Goal: Book appointment/travel/reservation

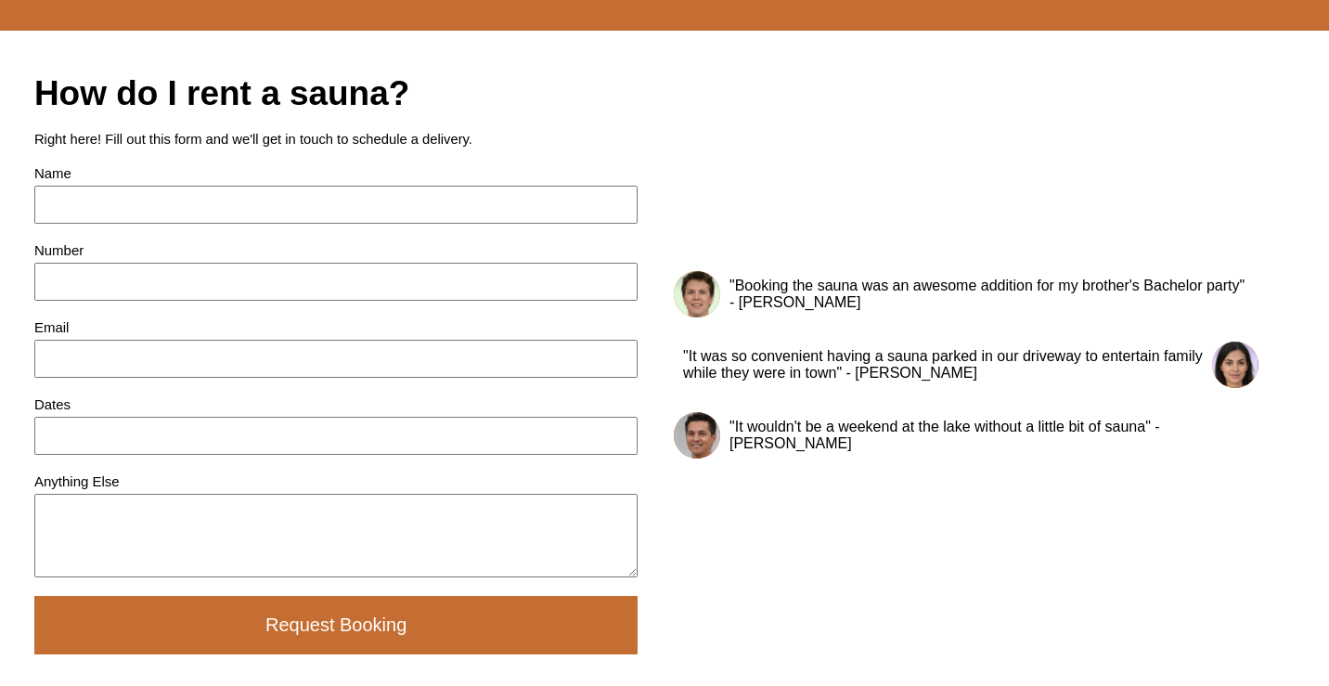
scroll to position [1723, 0]
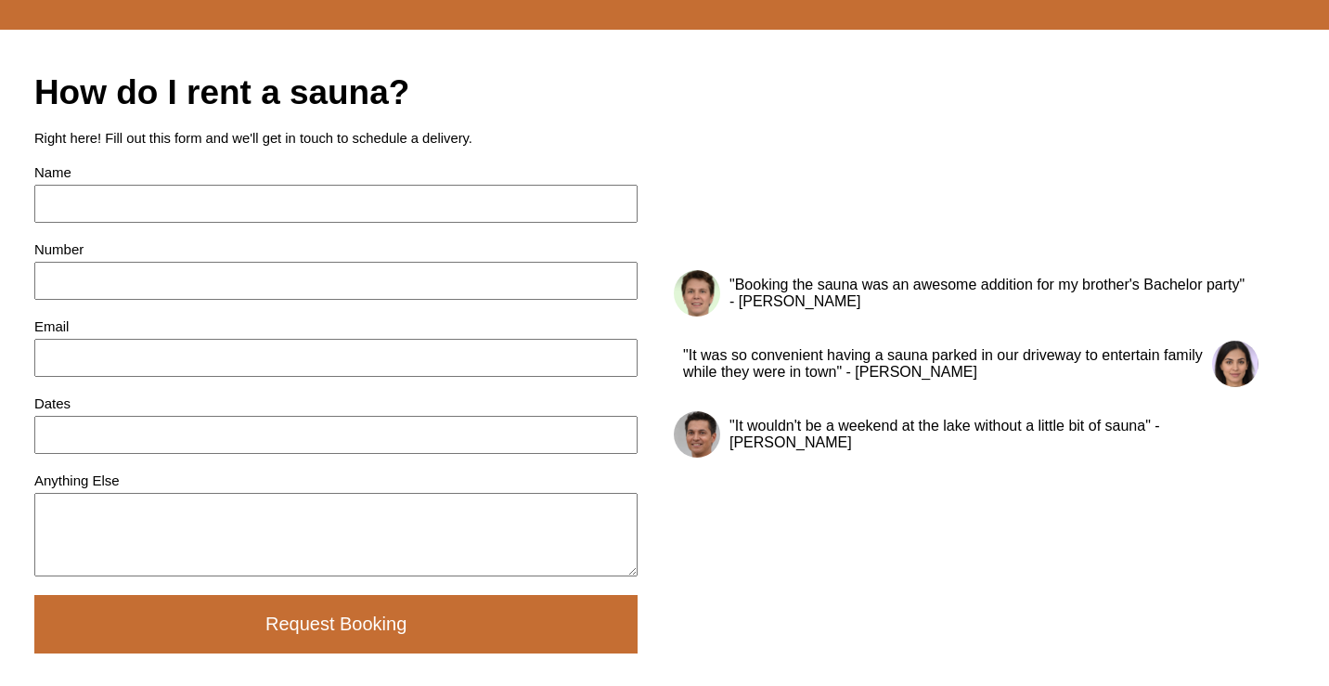
click at [96, 223] on input at bounding box center [335, 204] width 603 height 38
type input "[PERSON_NAME]"
type input "[PHONE_NUMBER]"
click at [117, 377] on input at bounding box center [335, 358] width 603 height 38
type input "[EMAIL_ADDRESS][DOMAIN_NAME]"
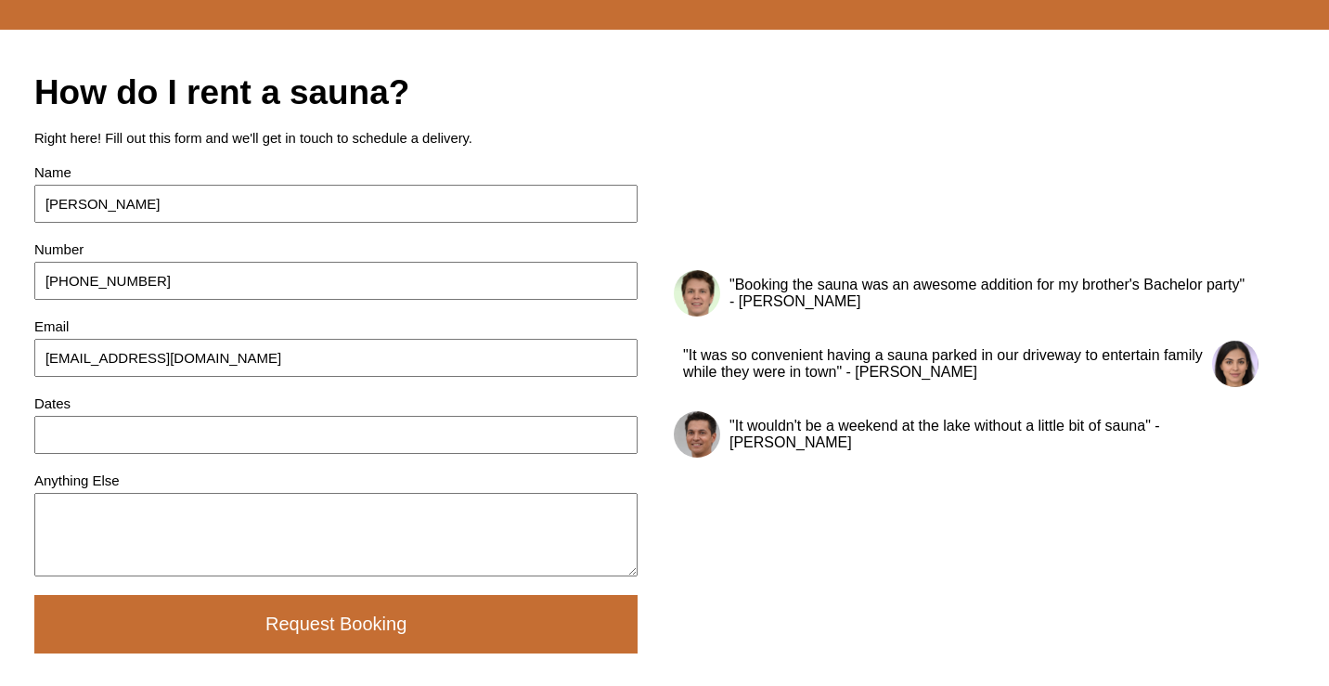
click at [113, 454] on input at bounding box center [335, 435] width 603 height 38
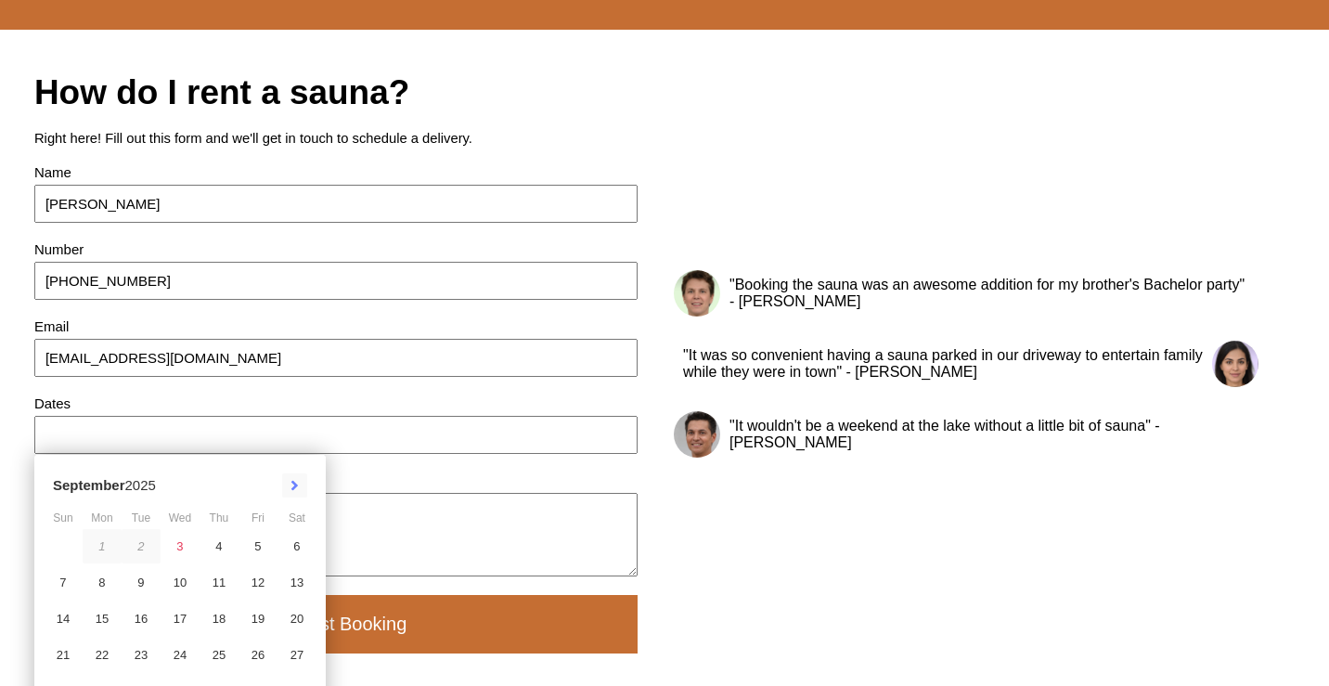
click at [303, 497] on button at bounding box center [294, 485] width 25 height 24
click at [303, 507] on div "[DATE]" at bounding box center [180, 485] width 273 height 43
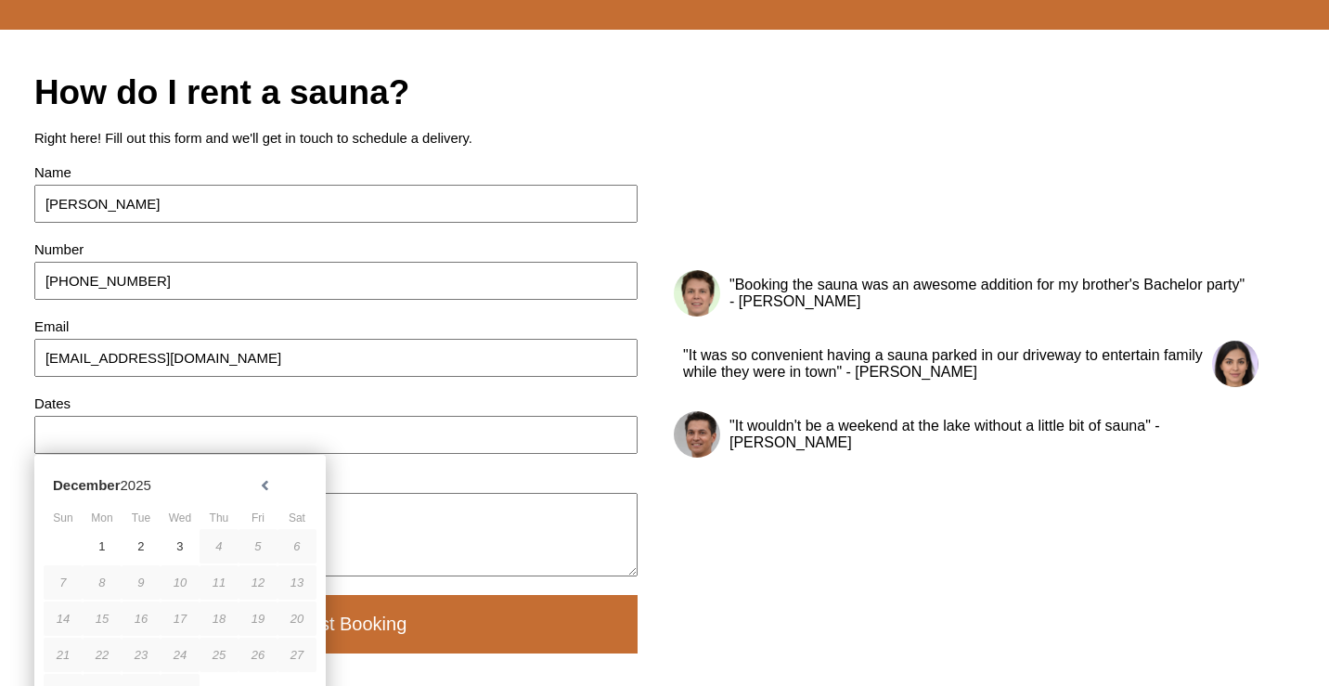
click at [303, 507] on div "[DATE]" at bounding box center [180, 485] width 273 height 43
click at [271, 497] on button at bounding box center [264, 485] width 25 height 24
click at [301, 497] on button at bounding box center [294, 485] width 25 height 24
click at [316, 454] on input at bounding box center [335, 435] width 603 height 38
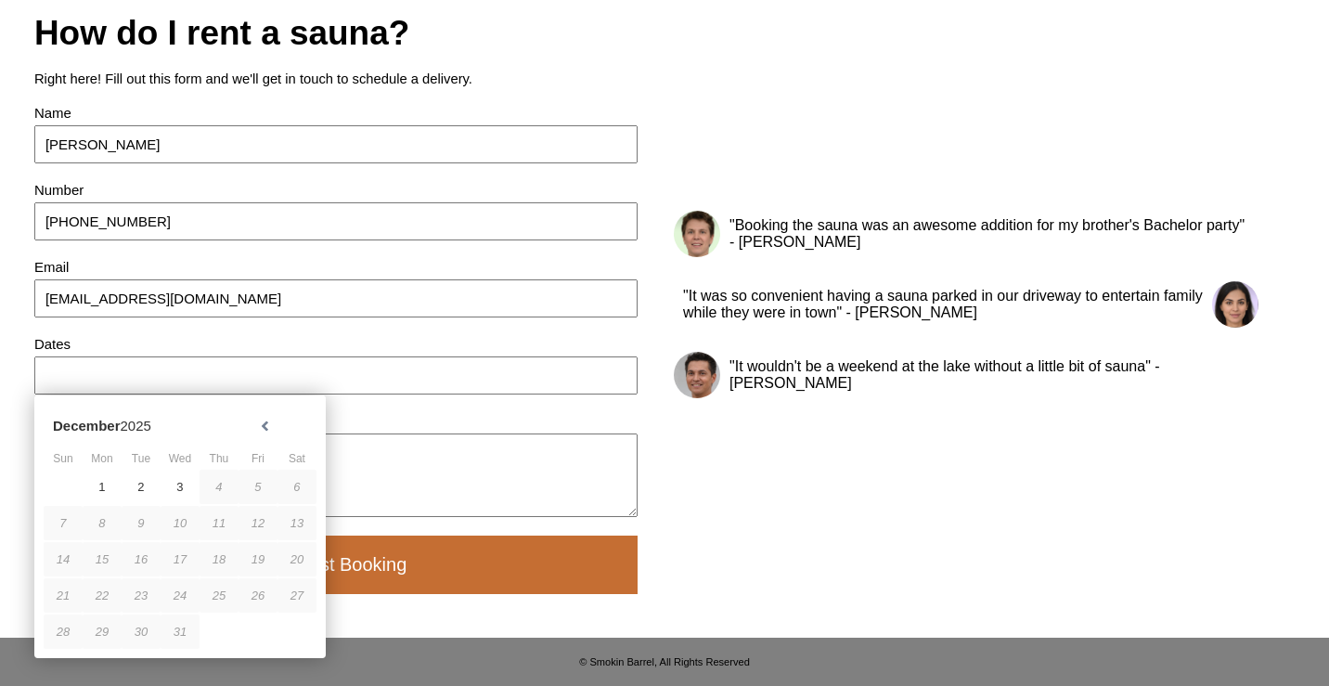
scroll to position [1802, 0]
click at [418, 498] on div "Anything Else" at bounding box center [335, 465] width 603 height 104
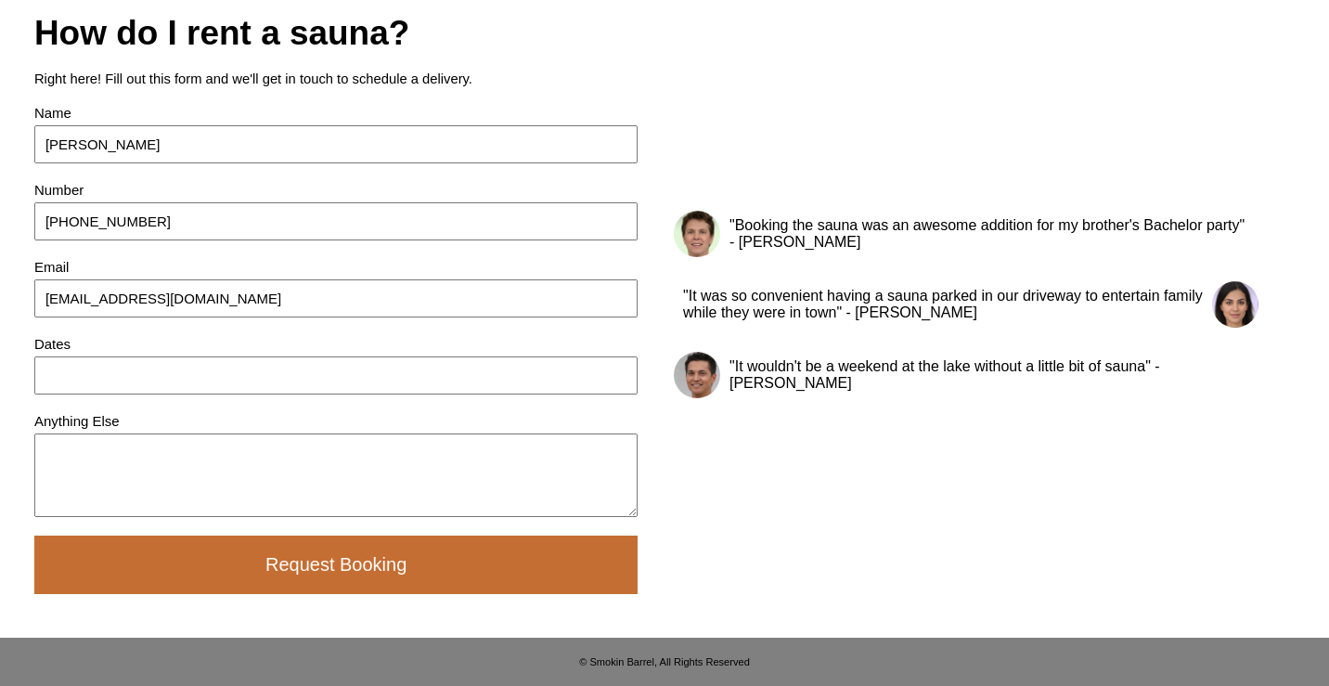
click at [367, 517] on textarea at bounding box center [335, 474] width 603 height 83
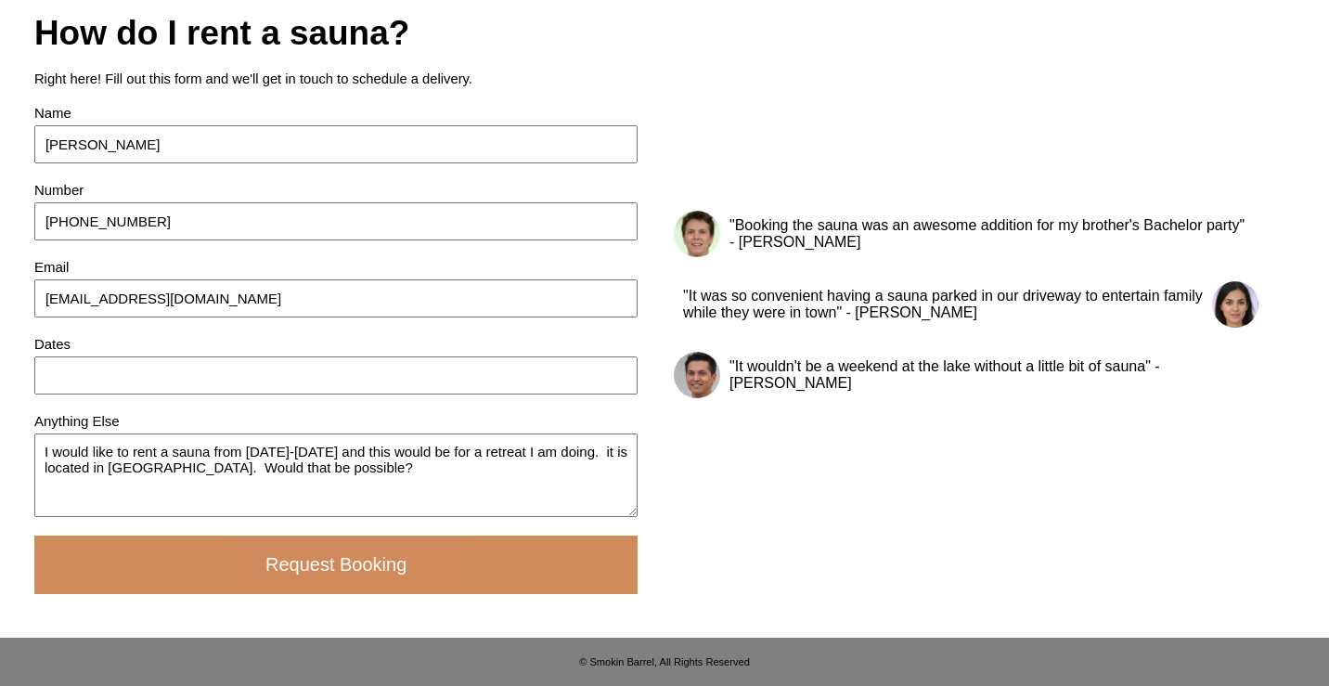
type textarea "I would like to rent a sauna from [DATE]-[DATE] and this would be for a retreat…"
click at [315, 594] on button "Request Booking" at bounding box center [335, 564] width 603 height 58
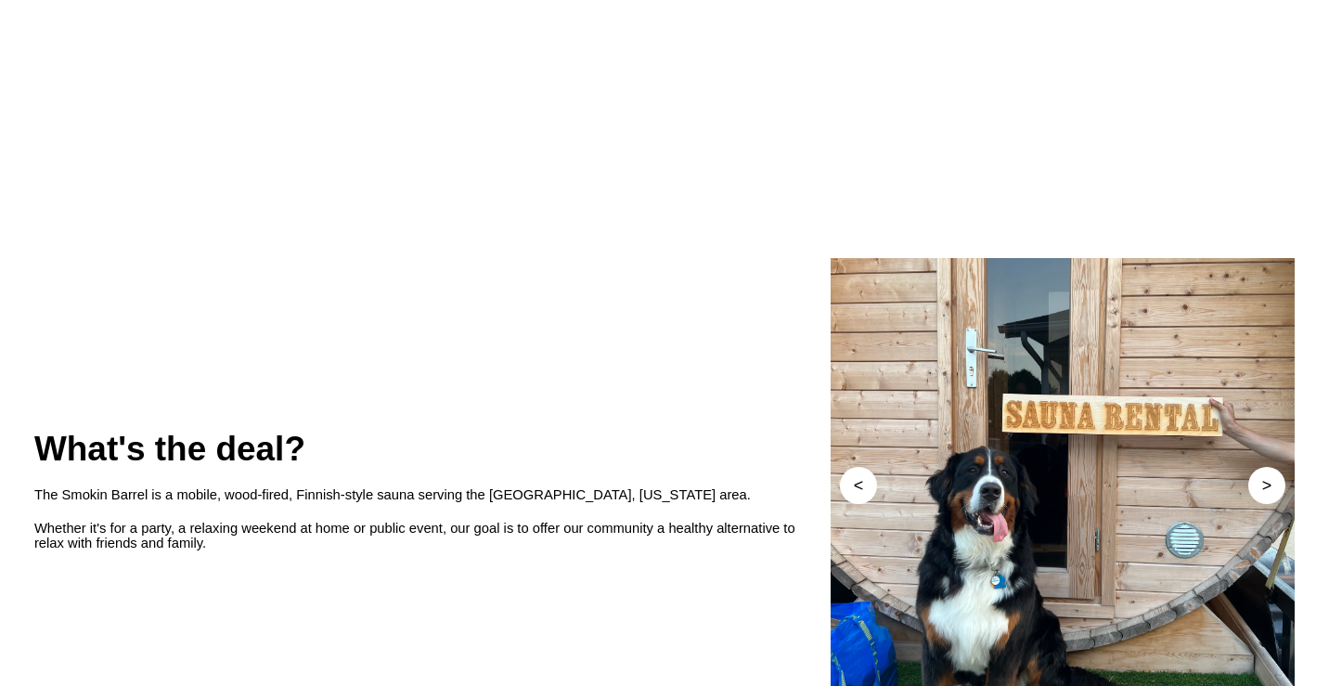
scroll to position [458, 0]
